Goal: Navigation & Orientation: Find specific page/section

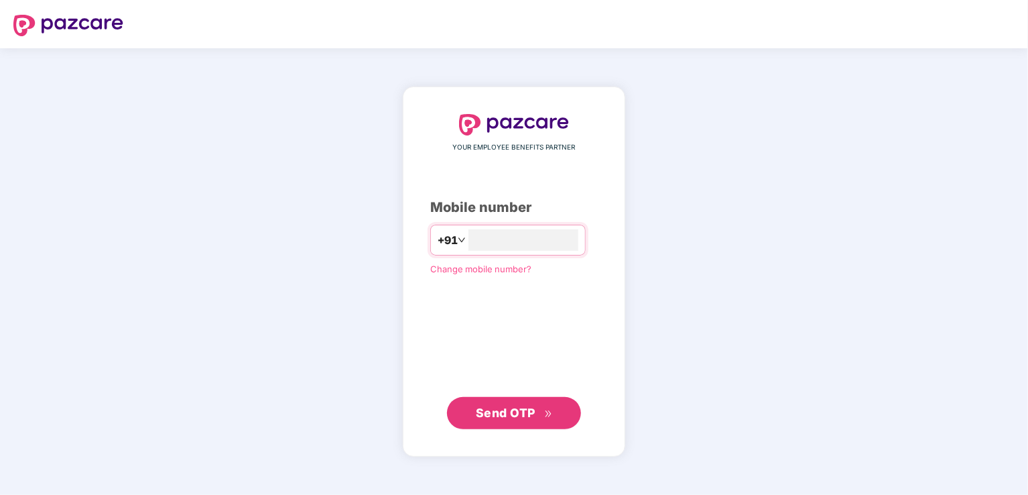
type input "**********"
click at [505, 417] on span "Send OTP" at bounding box center [506, 412] width 60 height 14
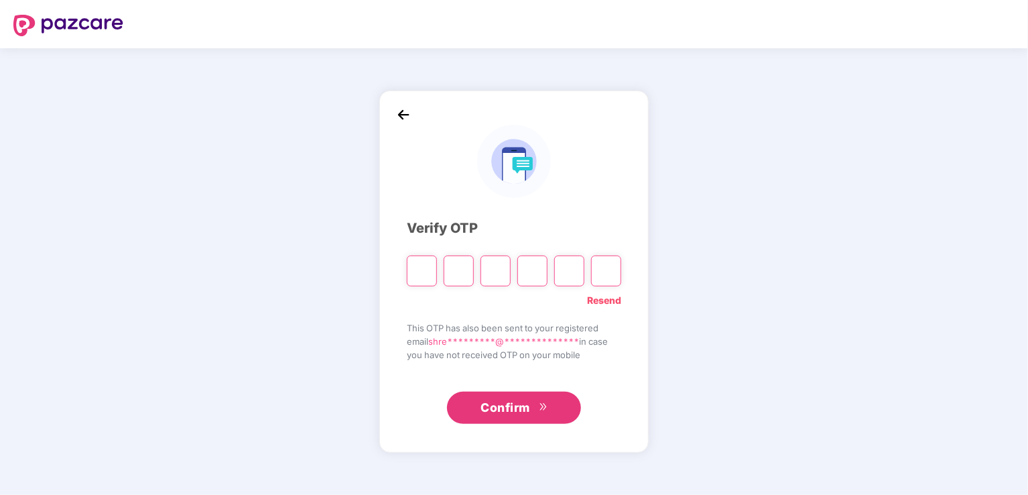
type input "*"
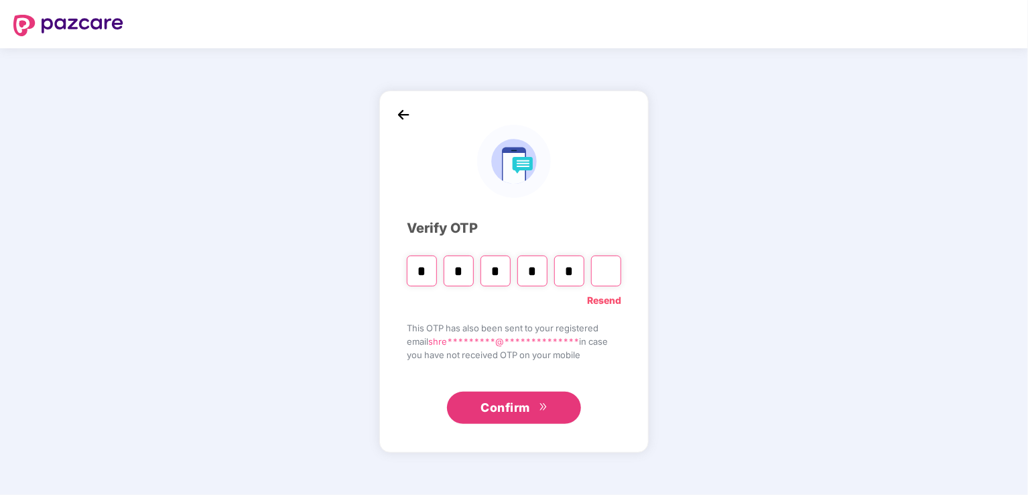
type input "*"
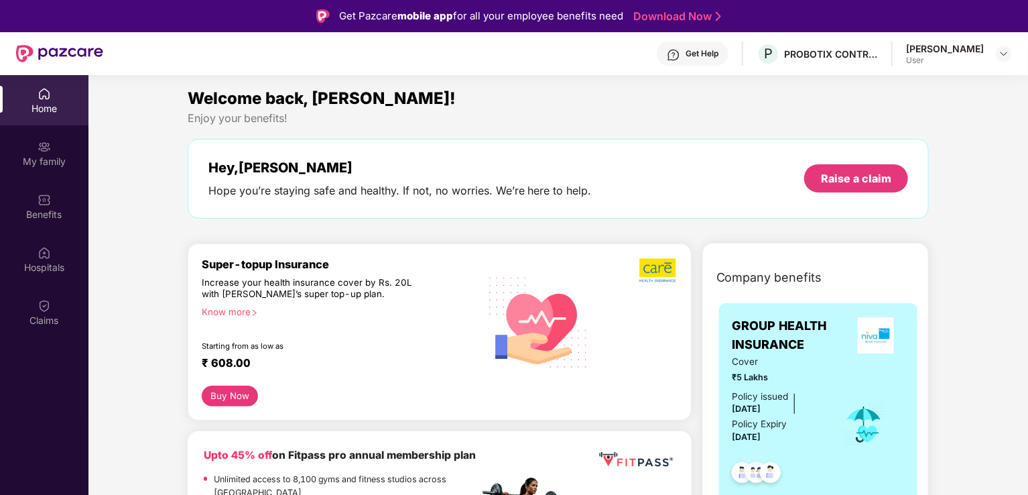
click at [936, 52] on div "[PERSON_NAME]" at bounding box center [945, 48] width 78 height 13
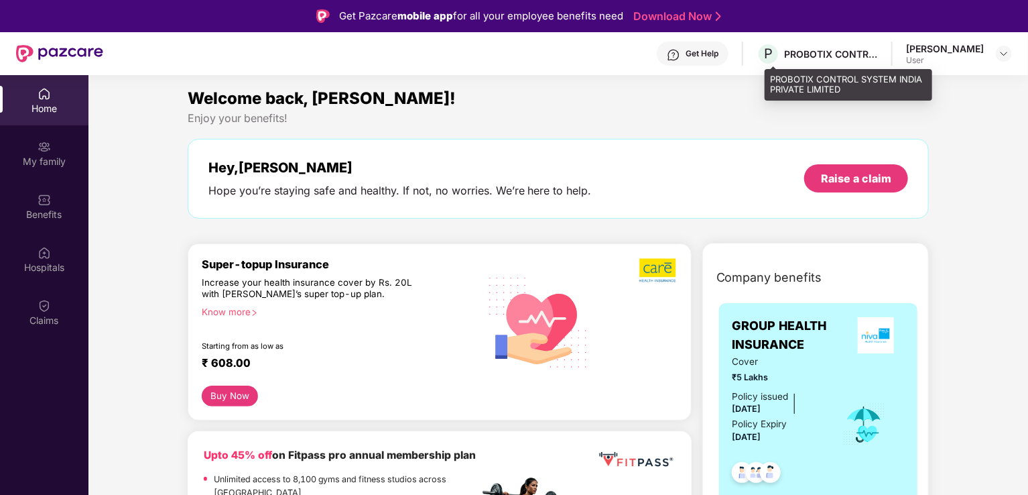
click at [827, 40] on div "Get Help P PROBOTIX CONTROL SYSTEM INDIA PRIVATE LIMITED [PERSON_NAME] User" at bounding box center [557, 53] width 909 height 43
click at [823, 53] on div "PROBOTIX CONTROL SYSTEM INDIA PRIVATE LIMITED" at bounding box center [831, 54] width 94 height 13
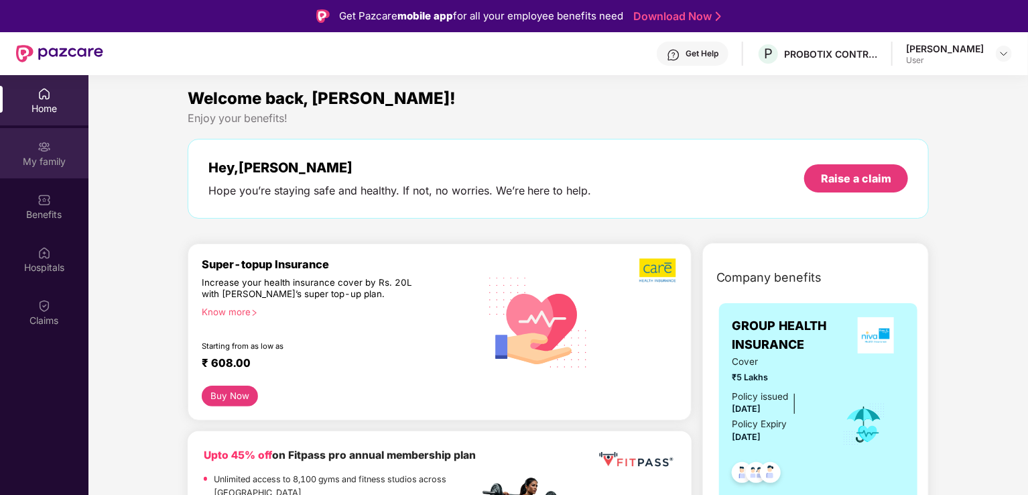
click at [33, 148] on div "My family" at bounding box center [44, 153] width 88 height 50
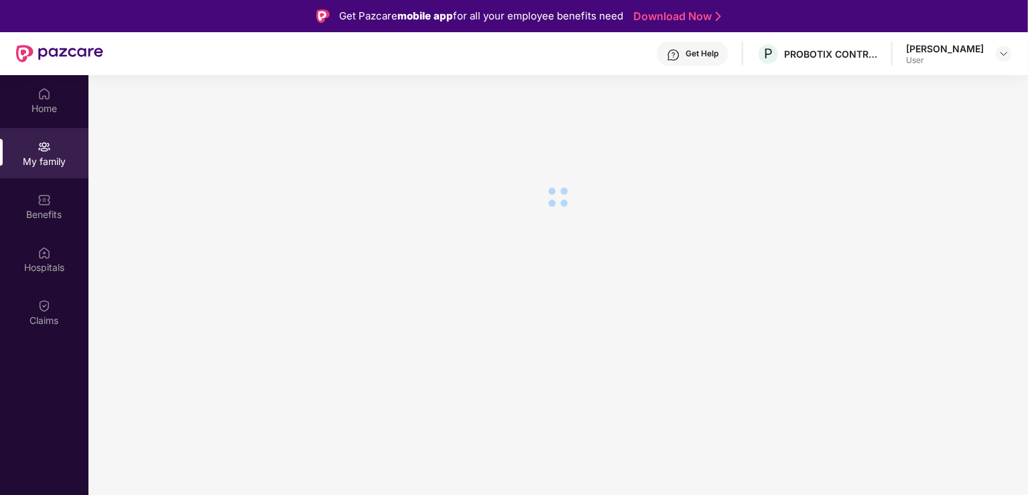
click at [692, 325] on section at bounding box center [558, 322] width 940 height 495
click at [49, 194] on img at bounding box center [44, 199] width 13 height 13
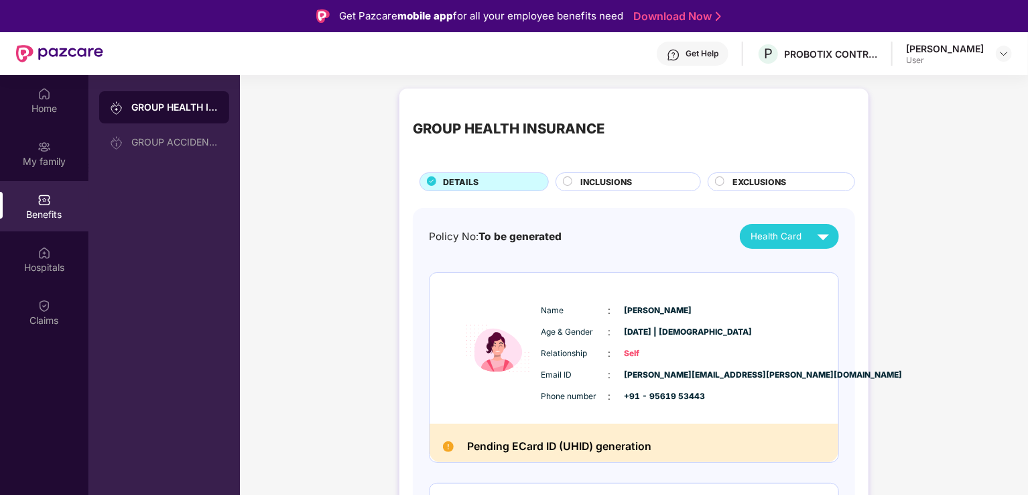
click at [619, 183] on span "INCLUSIONS" at bounding box center [606, 182] width 52 height 13
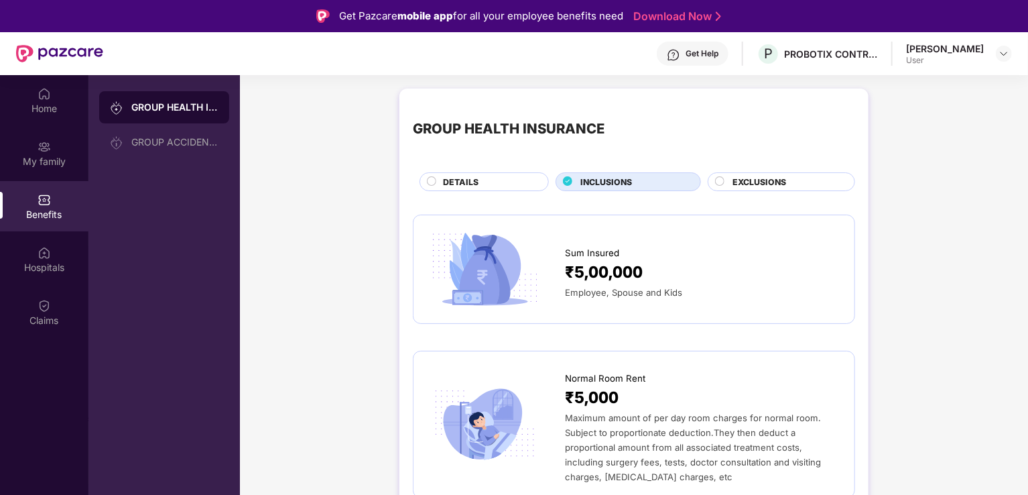
click at [762, 176] on span "EXCLUSIONS" at bounding box center [760, 182] width 54 height 13
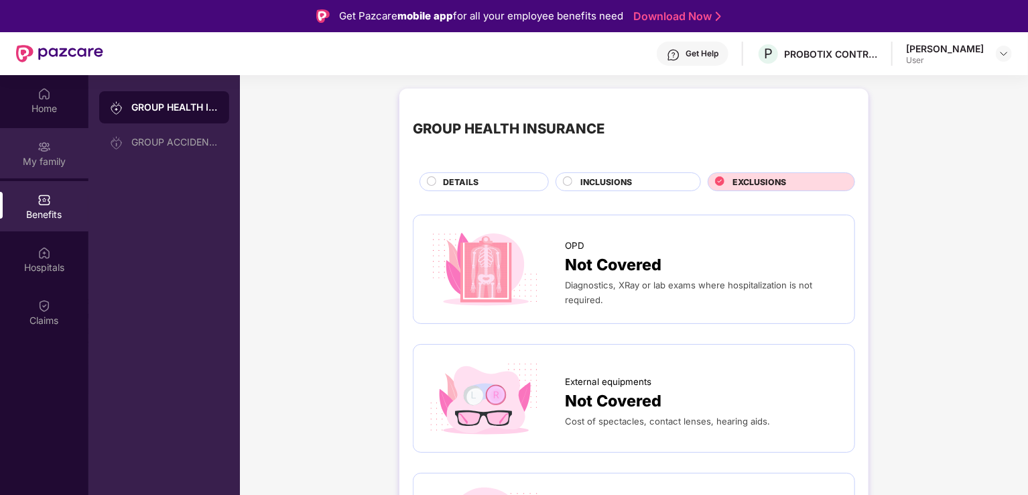
click at [55, 149] on div "My family" at bounding box center [44, 153] width 88 height 50
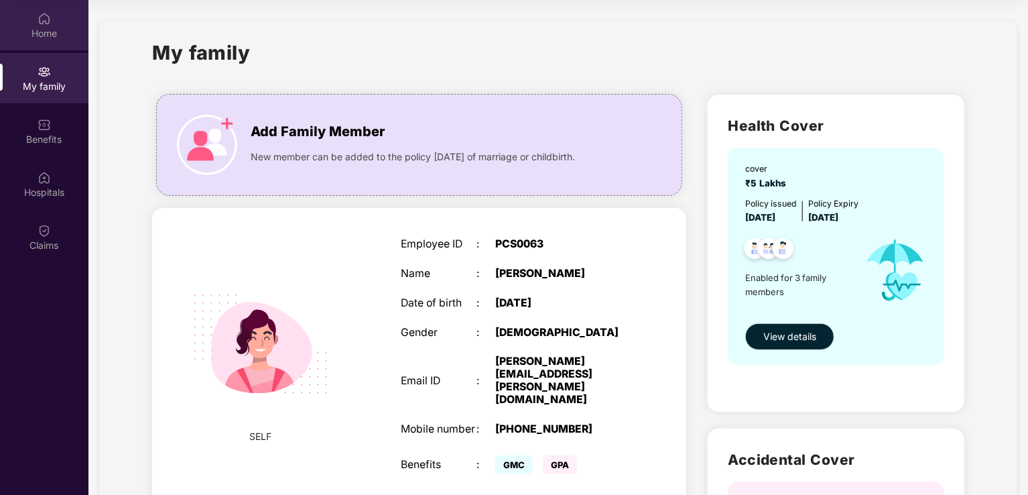
click at [48, 36] on div "Home" at bounding box center [44, 33] width 88 height 13
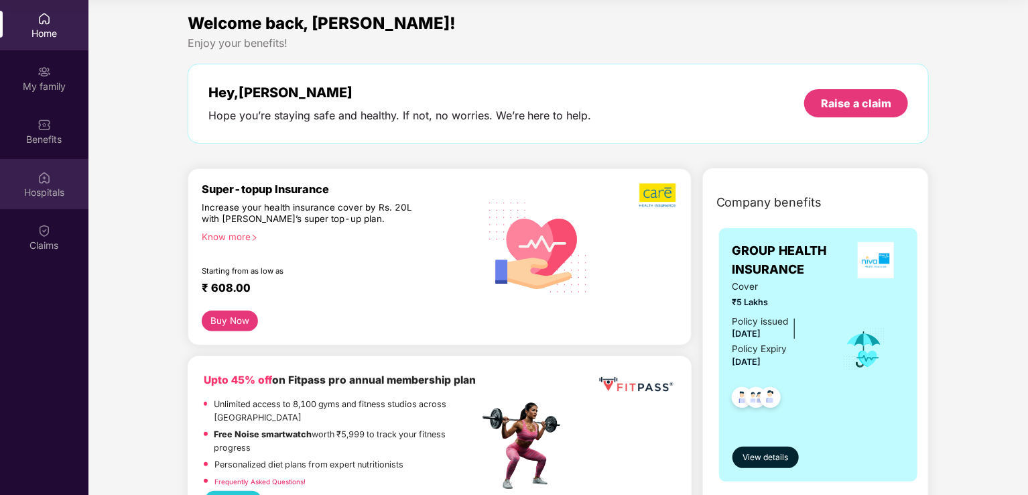
click at [54, 172] on div "Hospitals" at bounding box center [44, 184] width 88 height 50
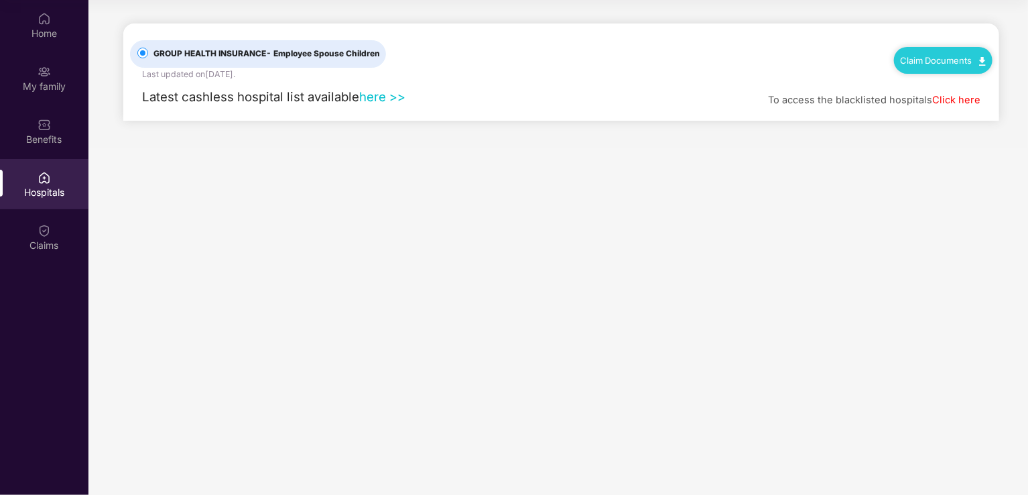
click at [379, 99] on link "here >>" at bounding box center [382, 96] width 46 height 15
